Goal: Browse casually: Explore the website without a specific task or goal

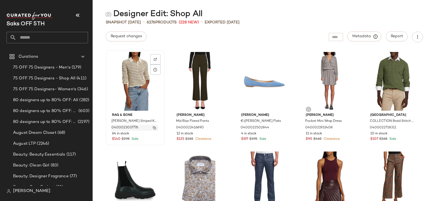
click at [156, 127] on img "button" at bounding box center [154, 127] width 3 height 3
click at [42, 38] on input "text" at bounding box center [52, 37] width 72 height 11
click at [57, 37] on input "text" at bounding box center [52, 37] width 72 height 11
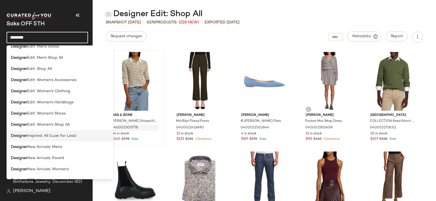
scroll to position [272, 0]
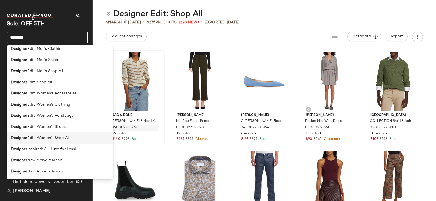
type input "********"
click at [59, 135] on div "Designer Edit: Women's Shop All" at bounding box center [60, 138] width 107 height 11
